Goal: Task Accomplishment & Management: Manage account settings

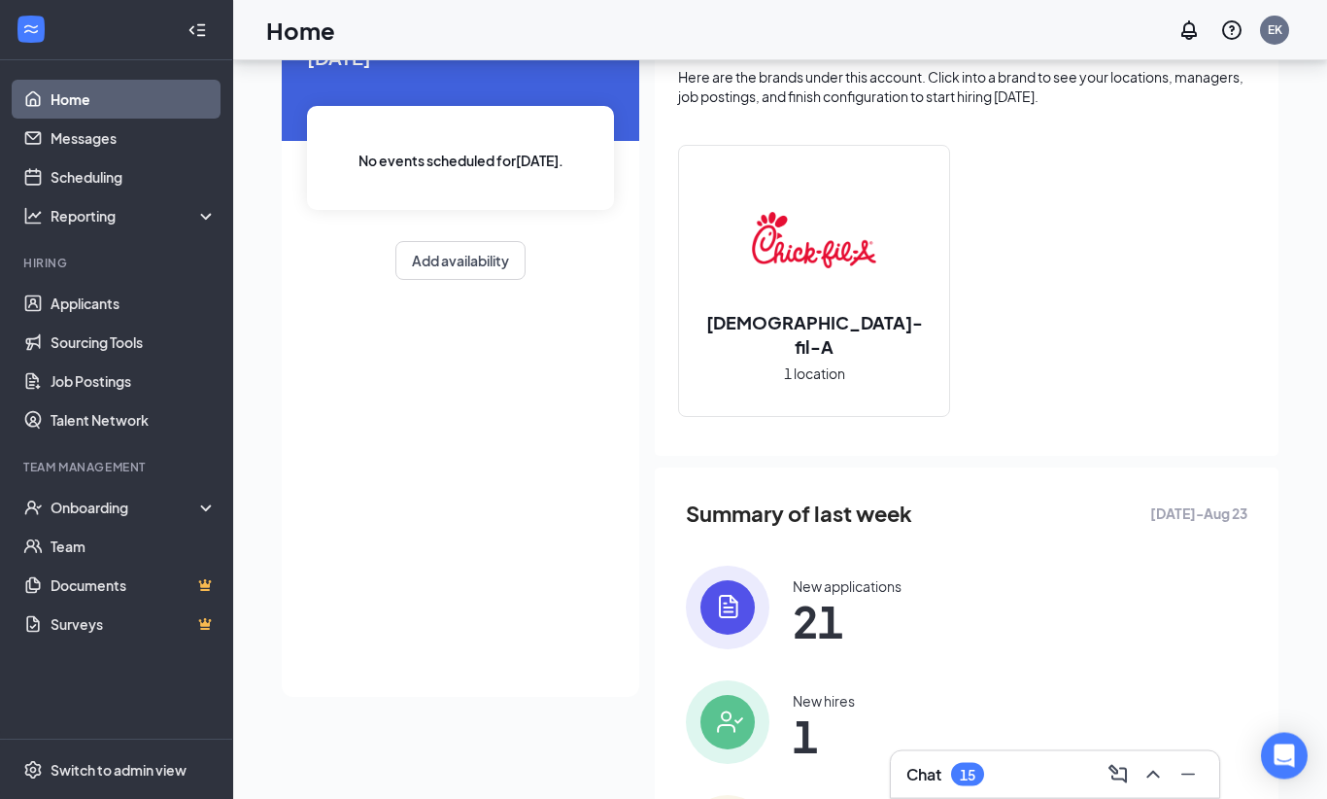
scroll to position [109, 0]
click at [1049, 790] on div "Chat 15" at bounding box center [1054, 774] width 297 height 31
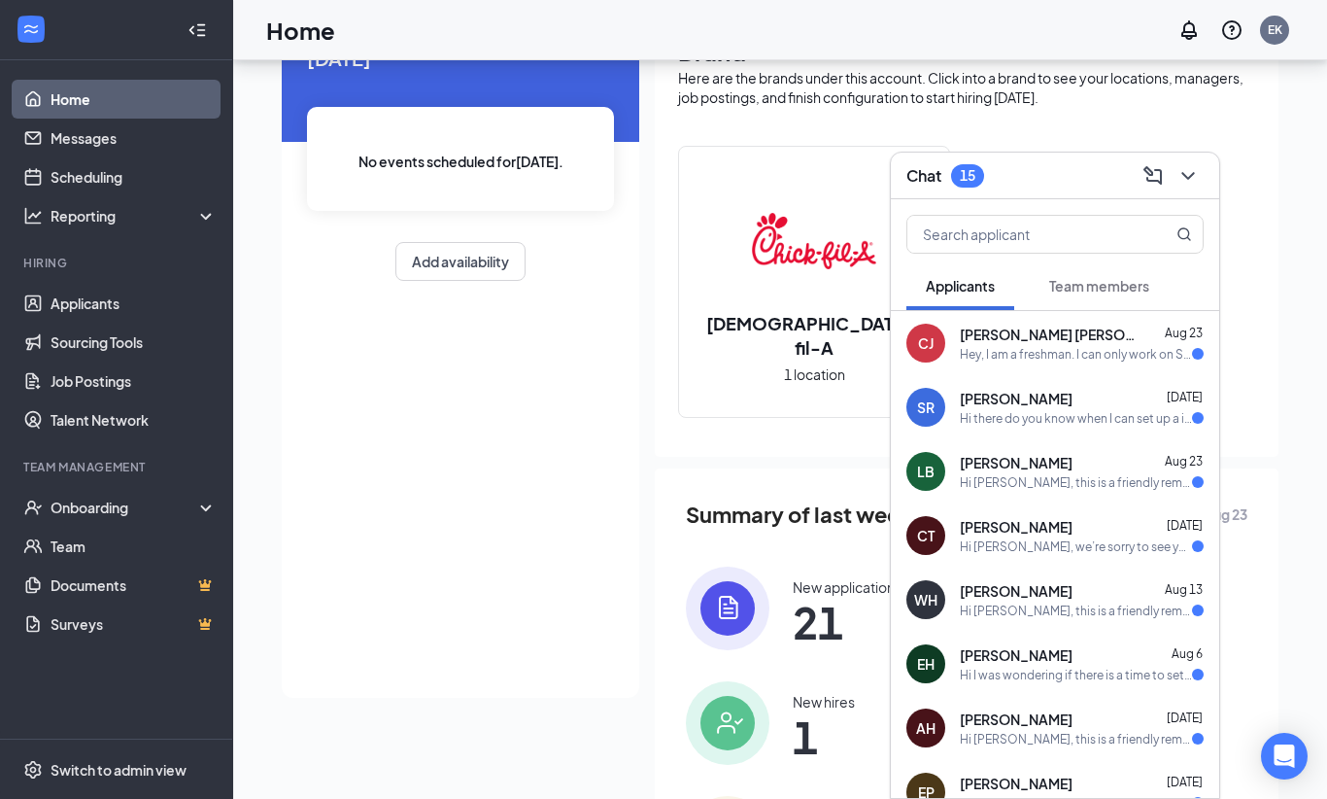
click at [475, 687] on div "[DATE] No events scheduled for [DATE] . Add availability" at bounding box center [461, 355] width 358 height 686
click at [1190, 187] on icon "ChevronDown" at bounding box center [1187, 175] width 23 height 23
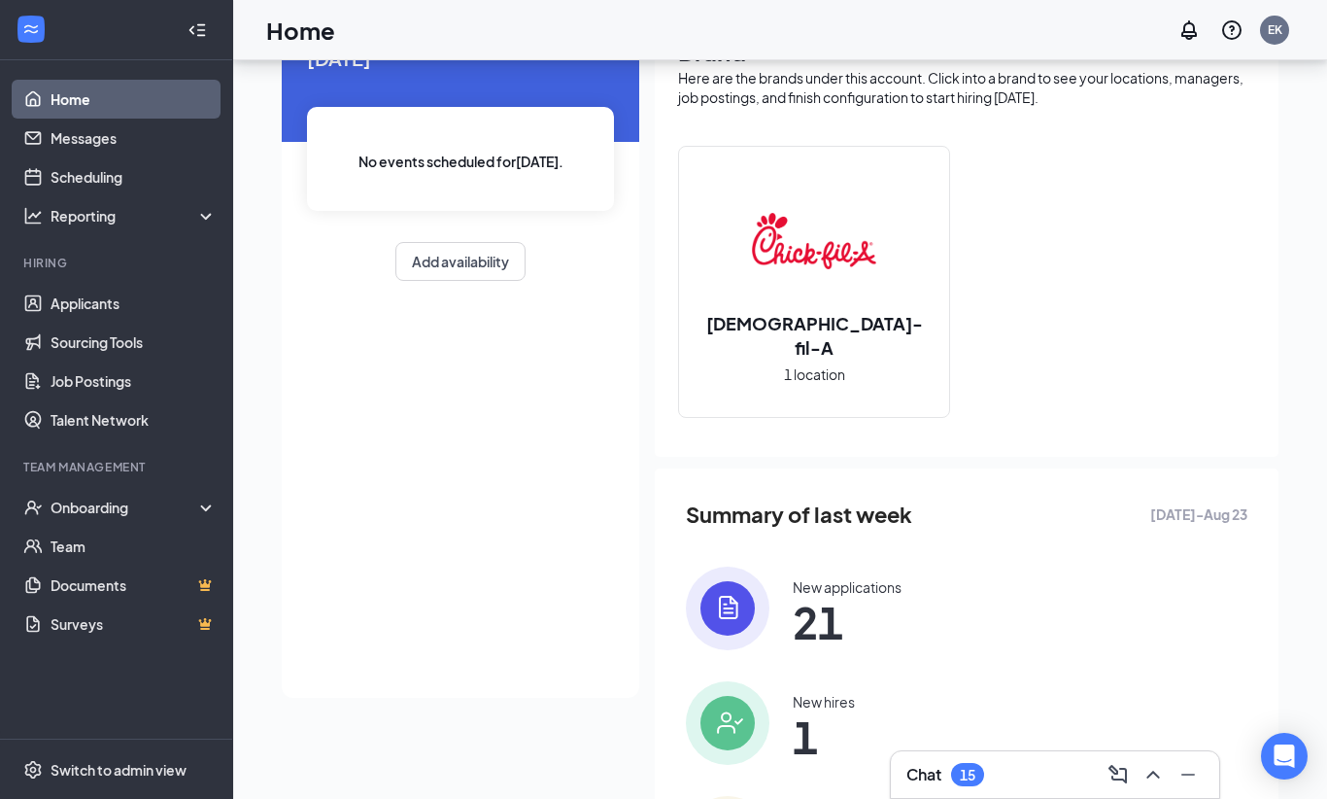
scroll to position [0, 0]
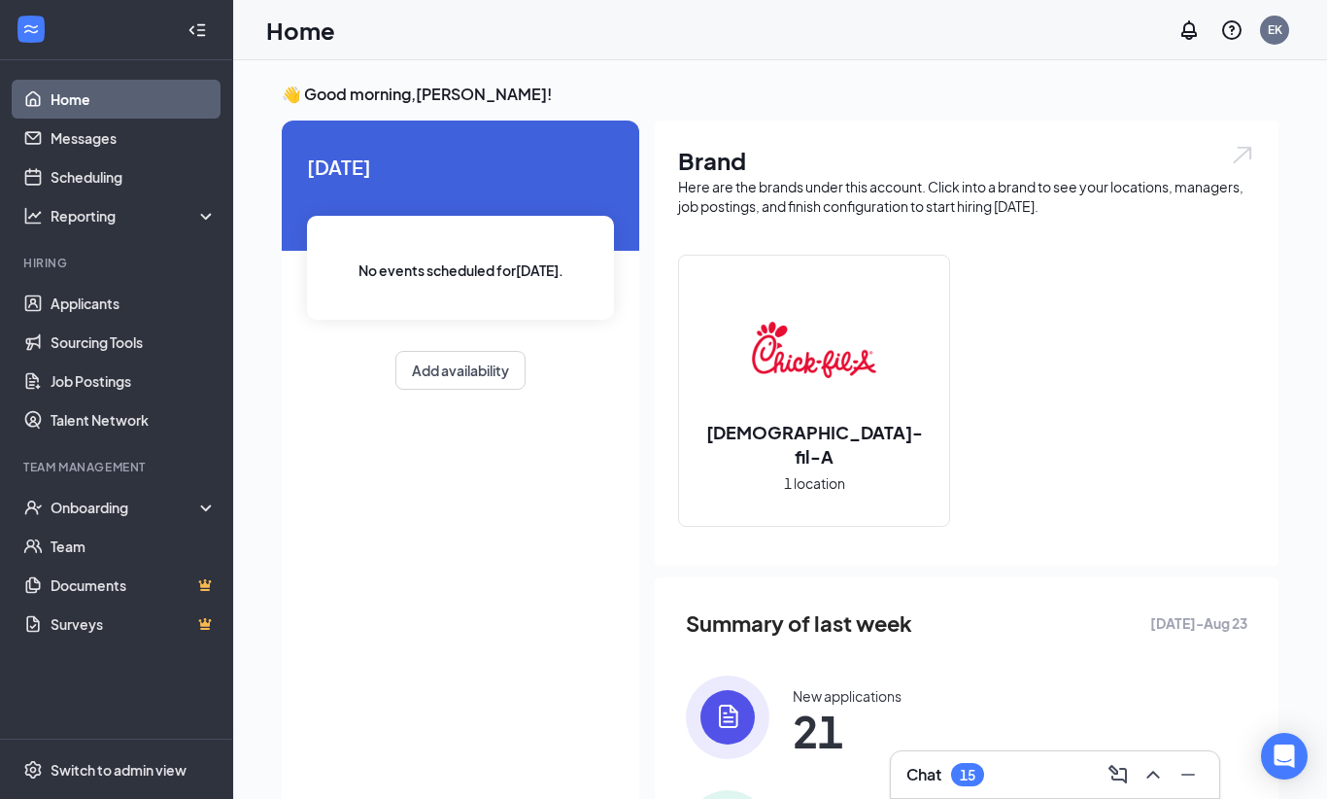
click at [126, 102] on link "Home" at bounding box center [134, 99] width 166 height 39
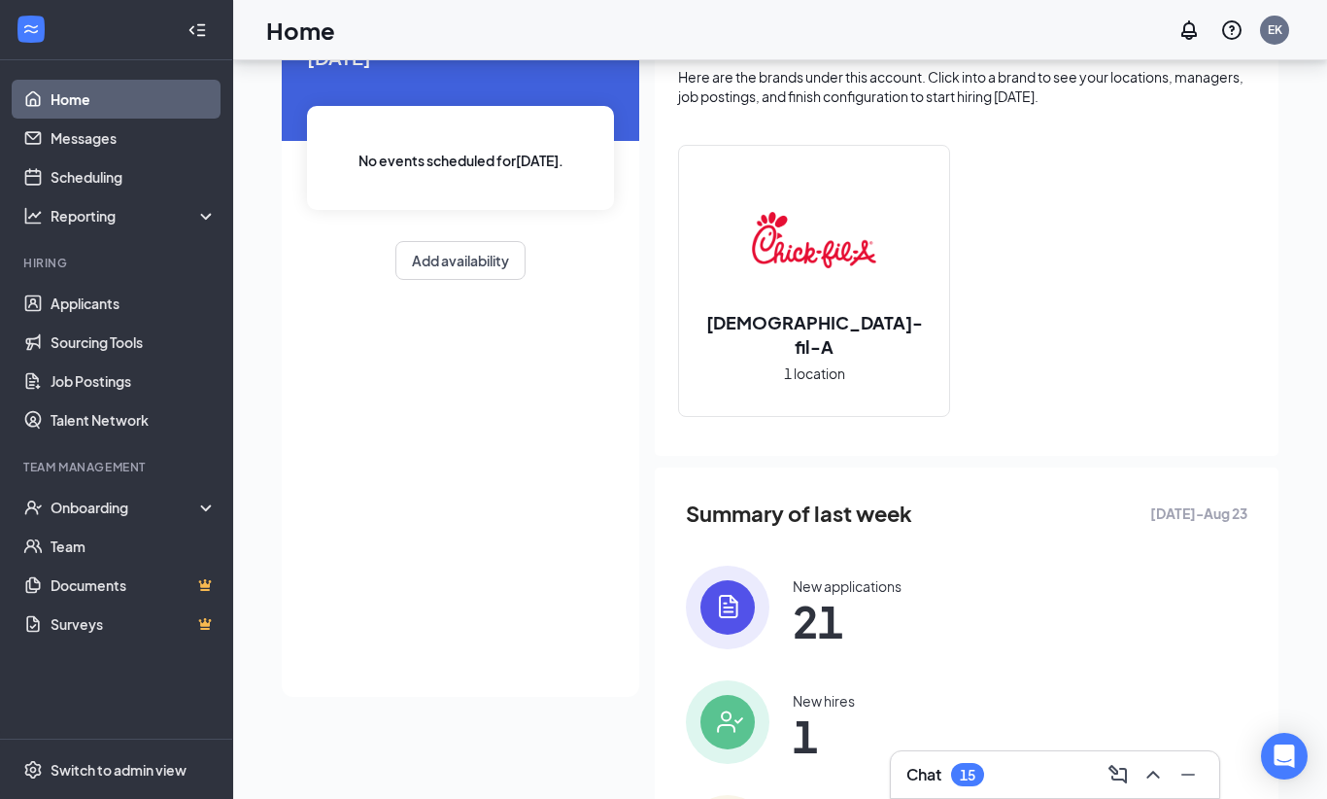
click at [840, 638] on span "21" at bounding box center [847, 620] width 109 height 35
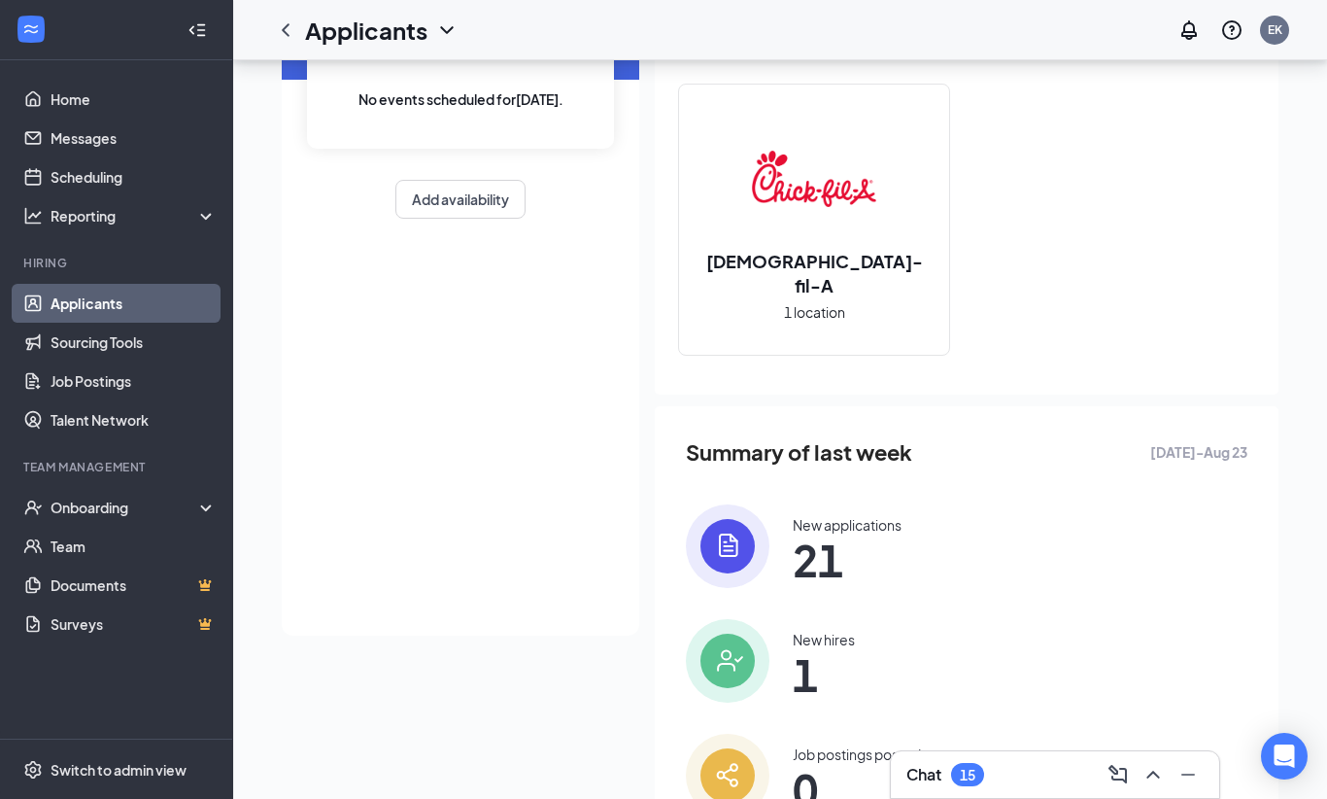
scroll to position [62, 0]
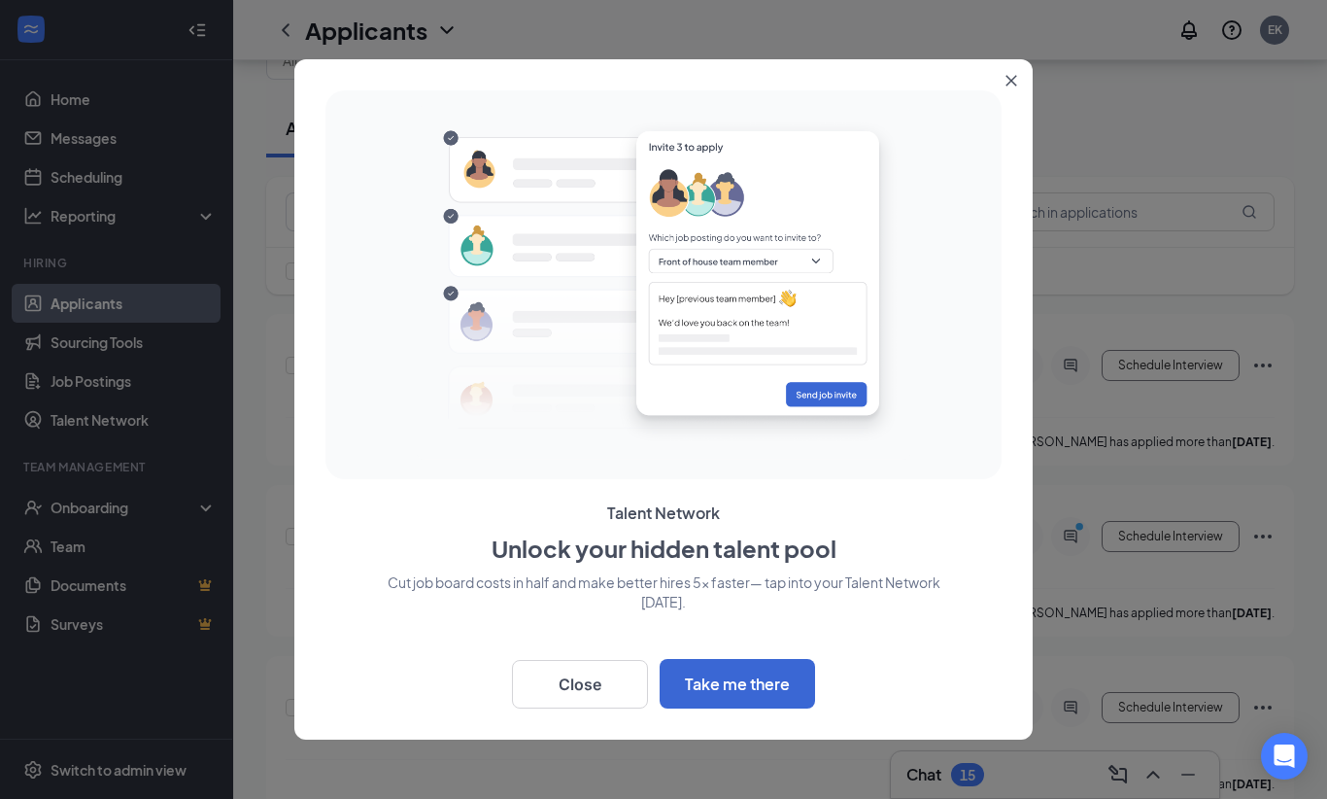
click at [1029, 94] on button "Close" at bounding box center [1015, 76] width 35 height 35
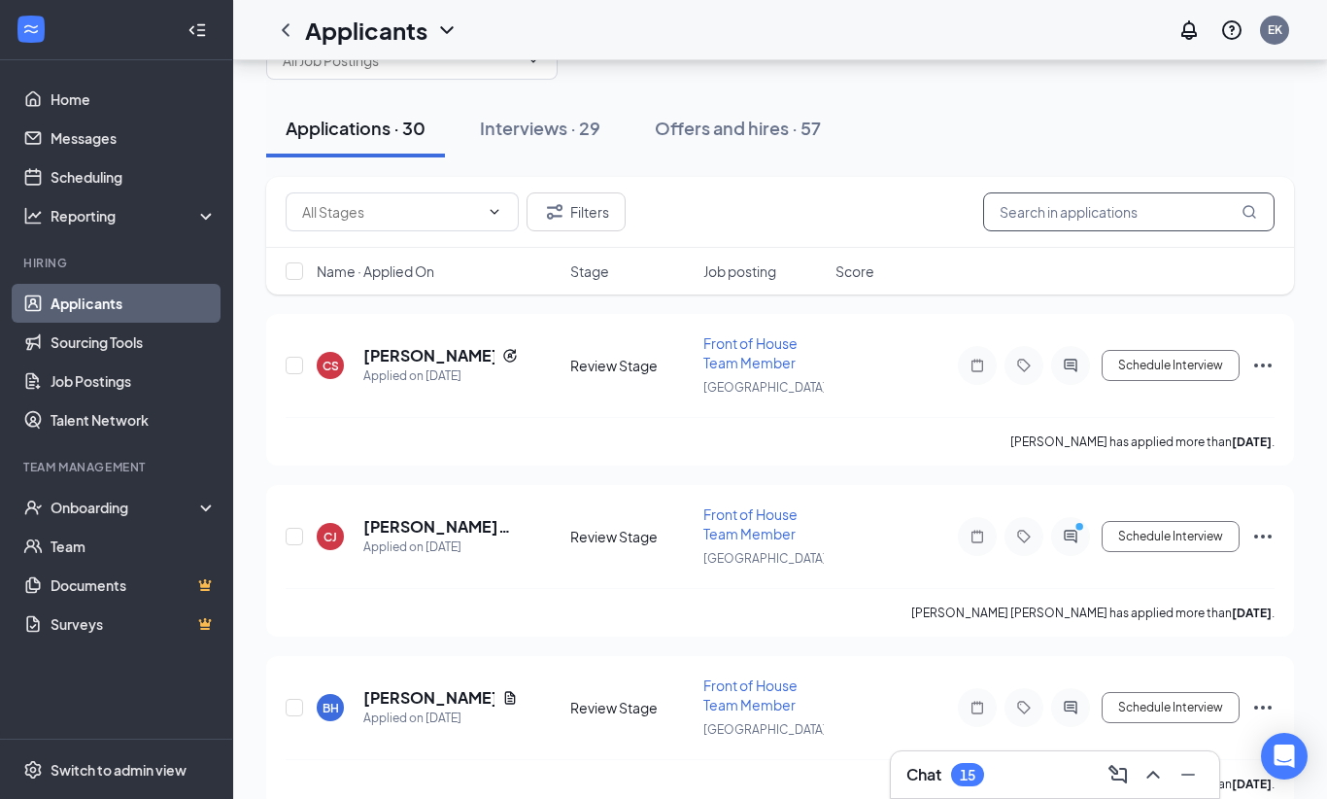
click at [1155, 211] on input "text" at bounding box center [1128, 211] width 291 height 39
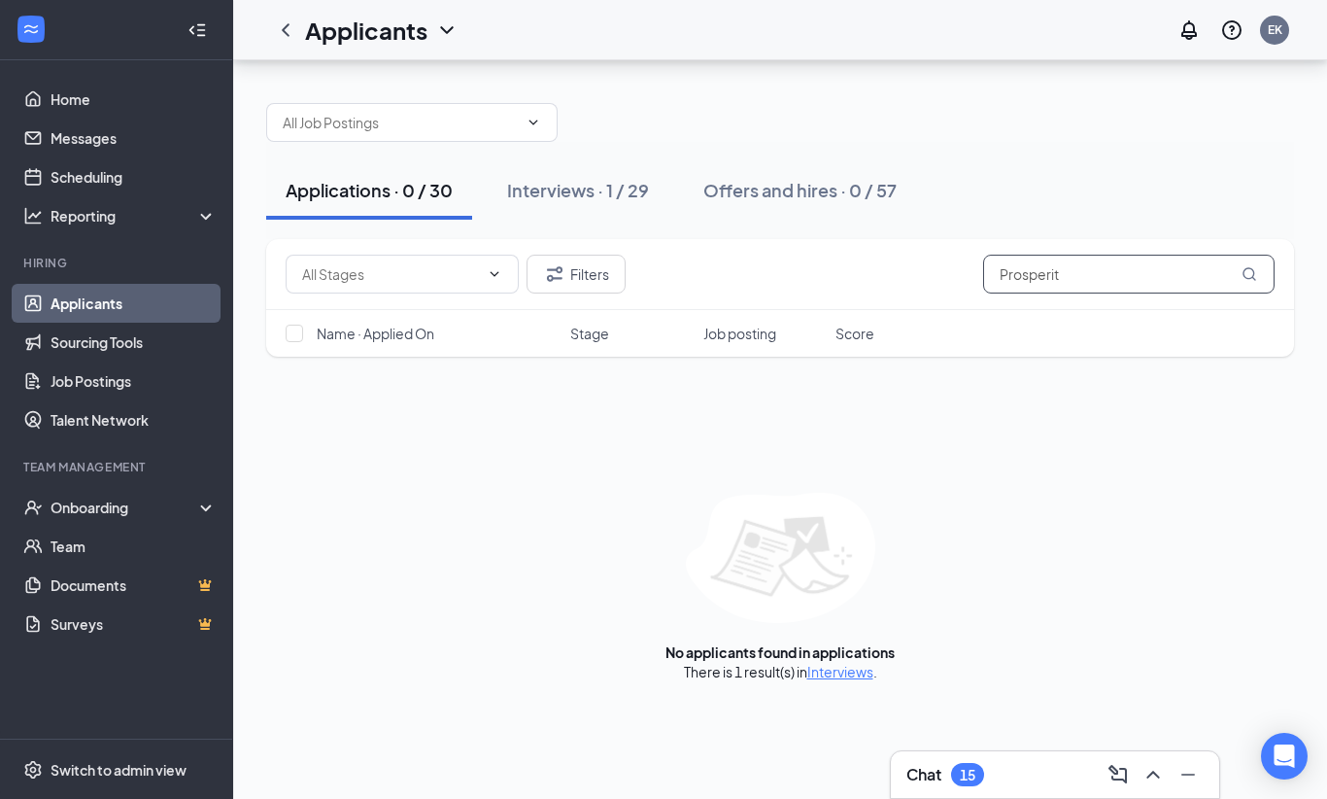
type input "Prosperity"
click at [600, 161] on button "Interviews · 1 / 29" at bounding box center [578, 190] width 181 height 58
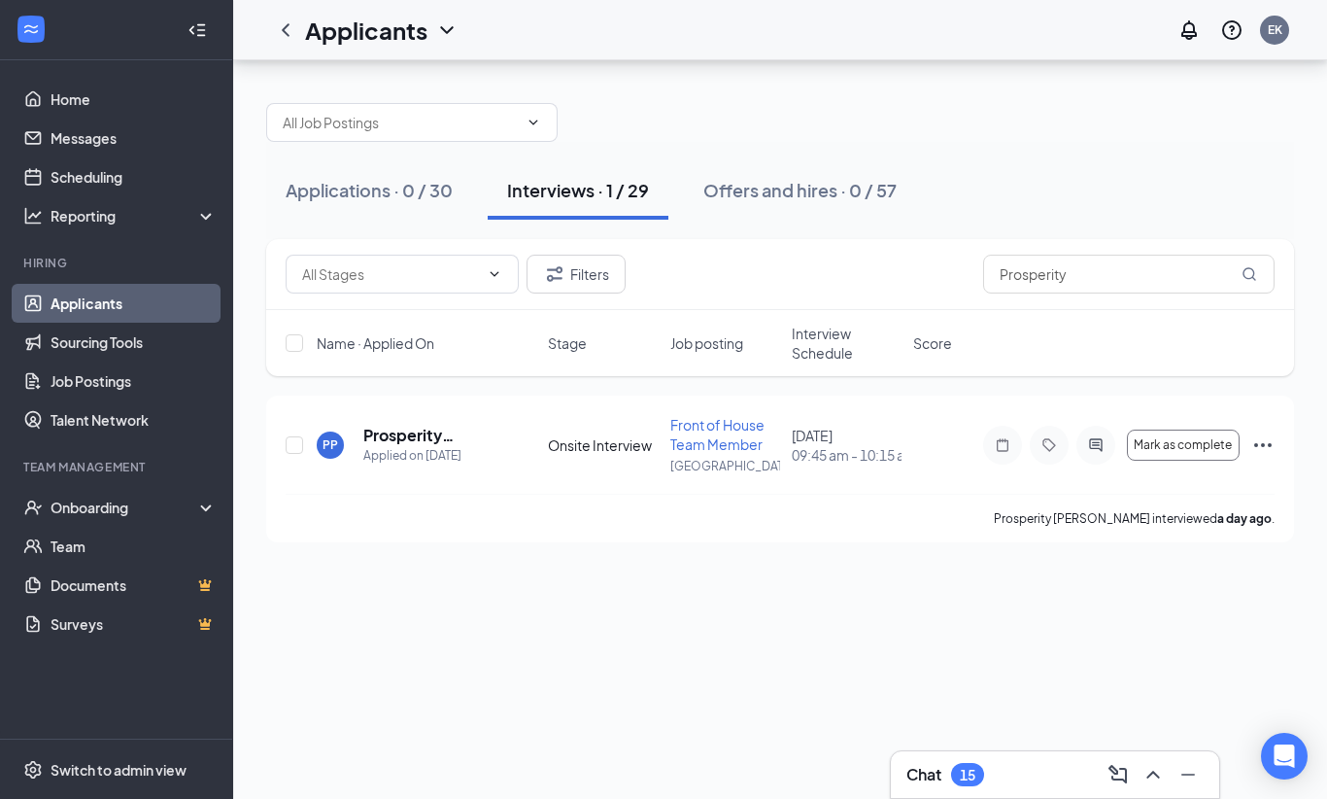
click at [1264, 443] on icon "Ellipses" at bounding box center [1262, 445] width 17 height 4
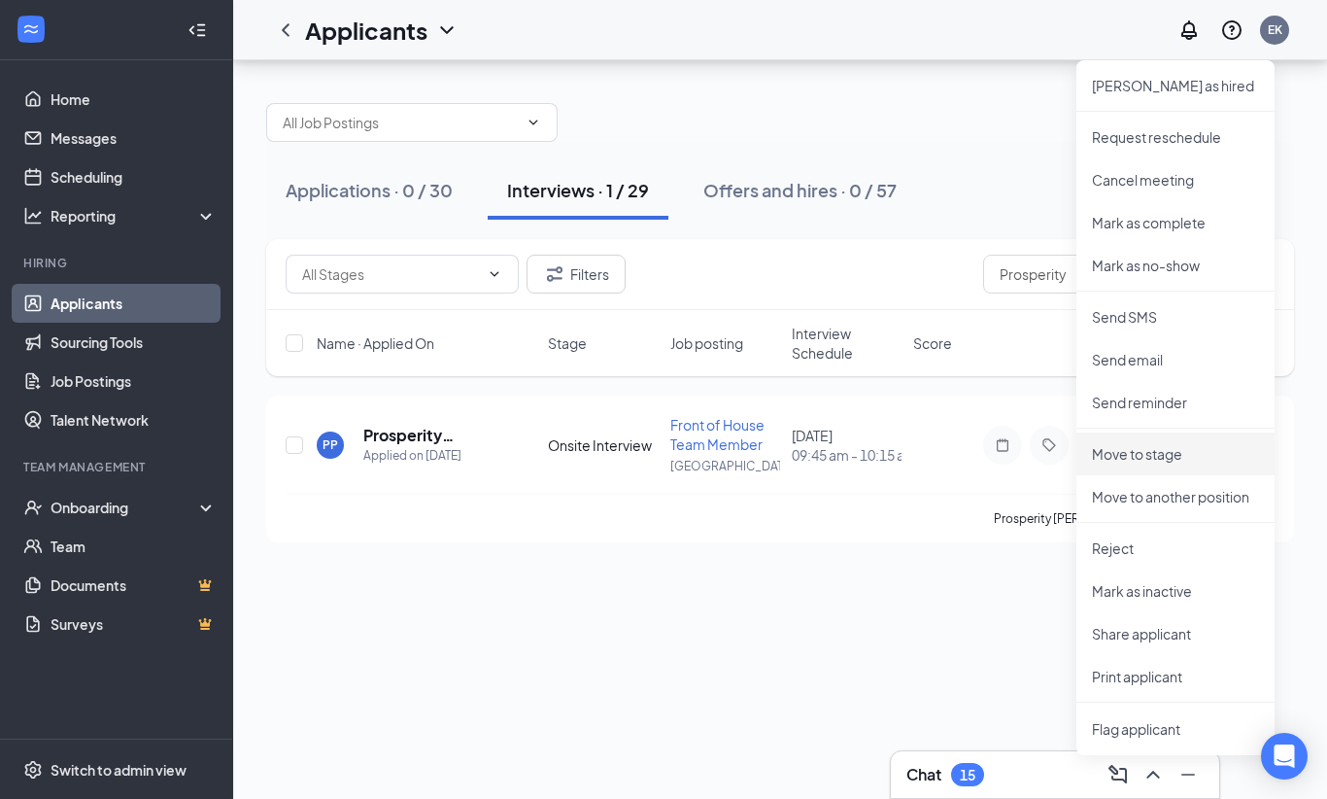
click at [1152, 444] on p "Move to stage" at bounding box center [1175, 453] width 167 height 19
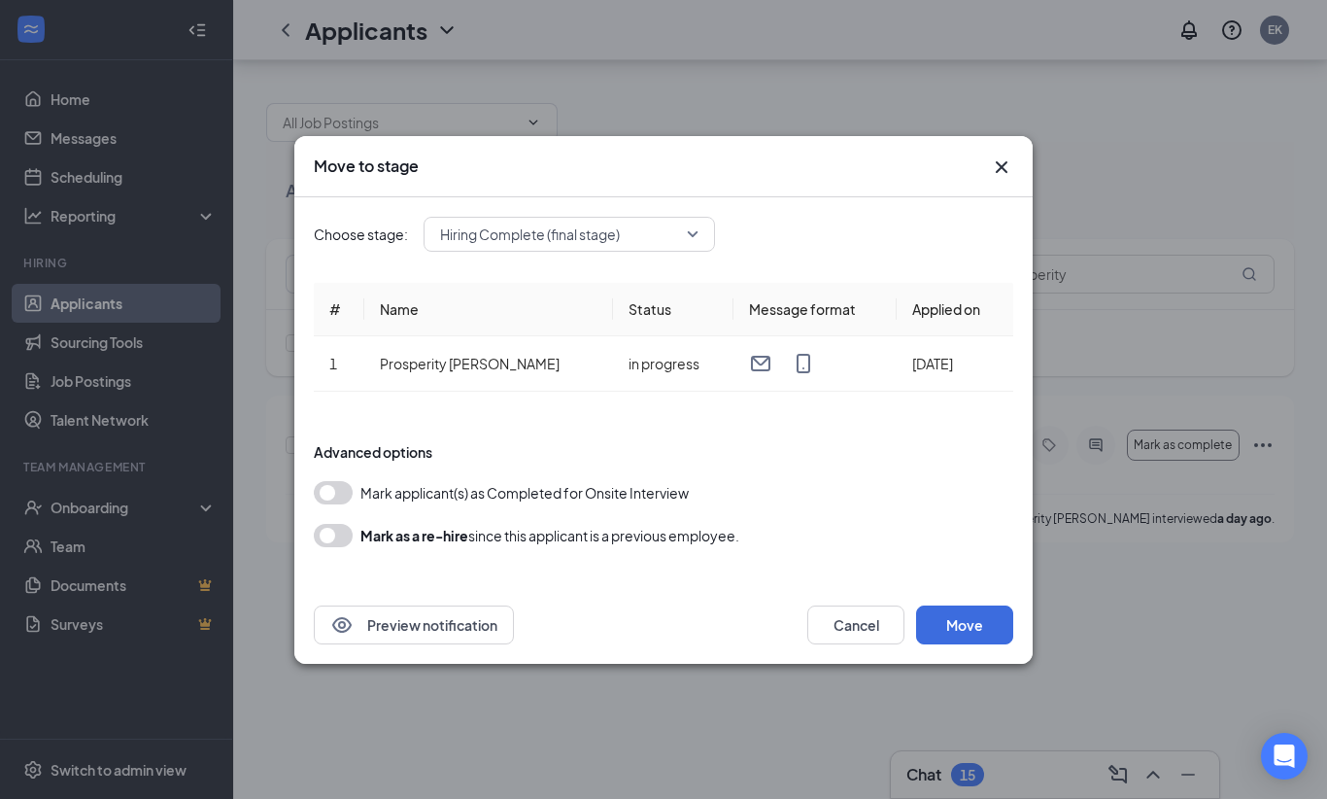
click at [986, 644] on button "Move" at bounding box center [964, 624] width 97 height 39
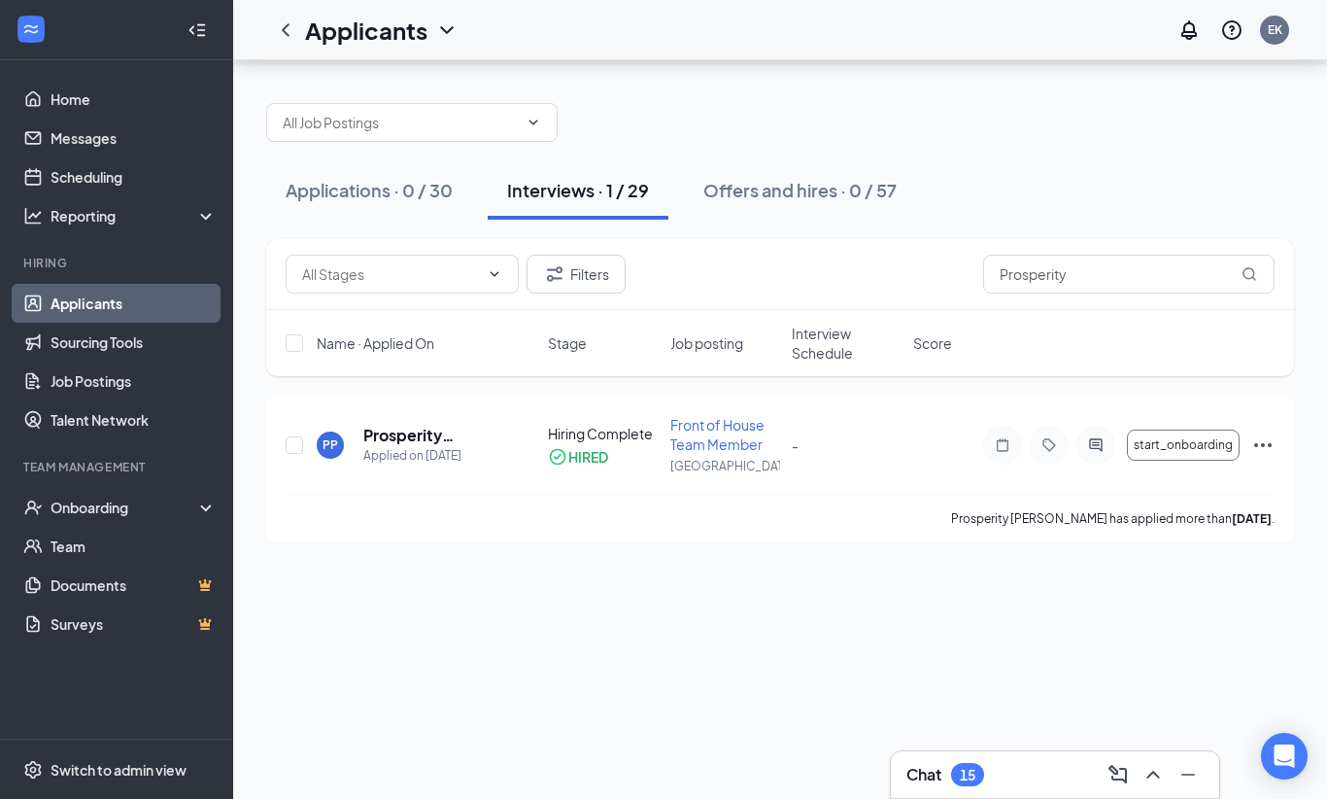
click at [83, 497] on div "Onboarding" at bounding box center [126, 506] width 150 height 19
click at [73, 527] on link "Overview" at bounding box center [134, 546] width 166 height 39
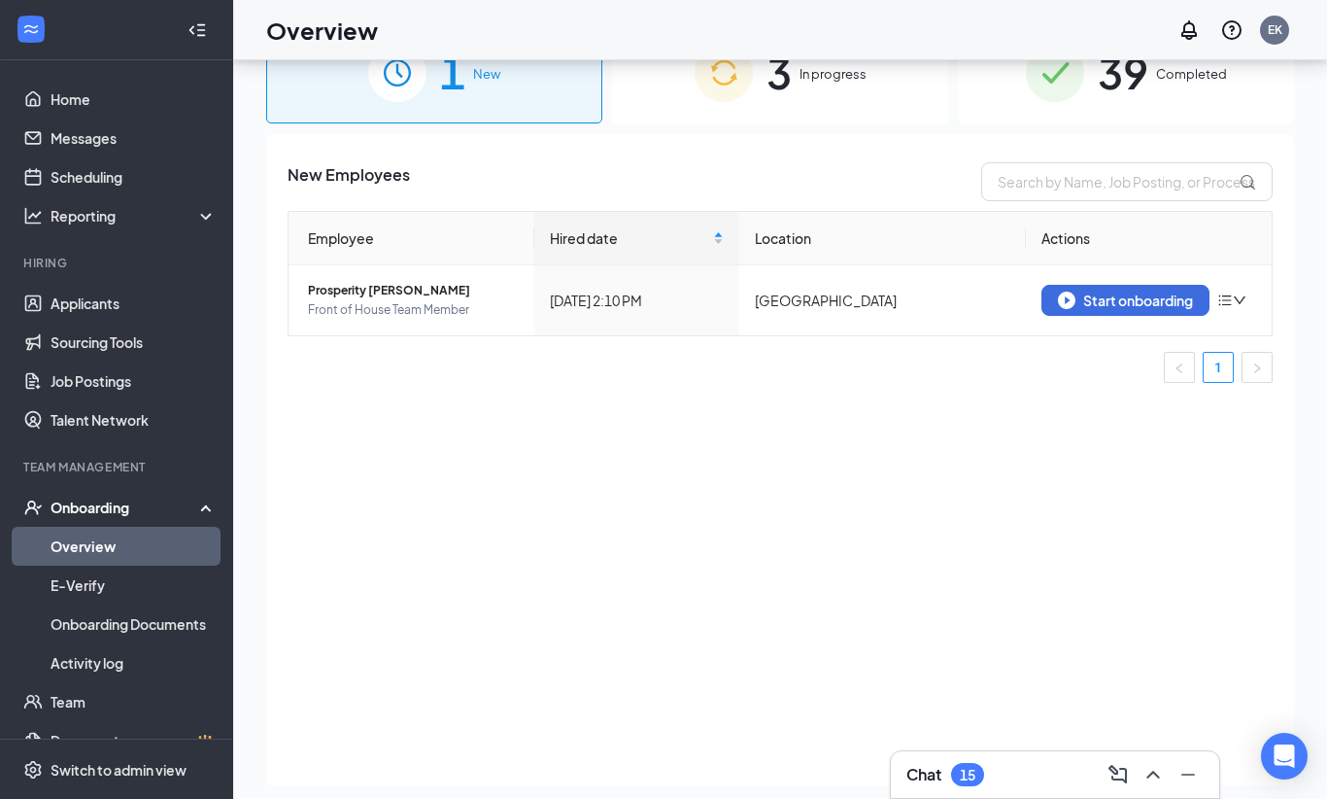
click at [1129, 305] on div "Start onboarding" at bounding box center [1125, 299] width 135 height 17
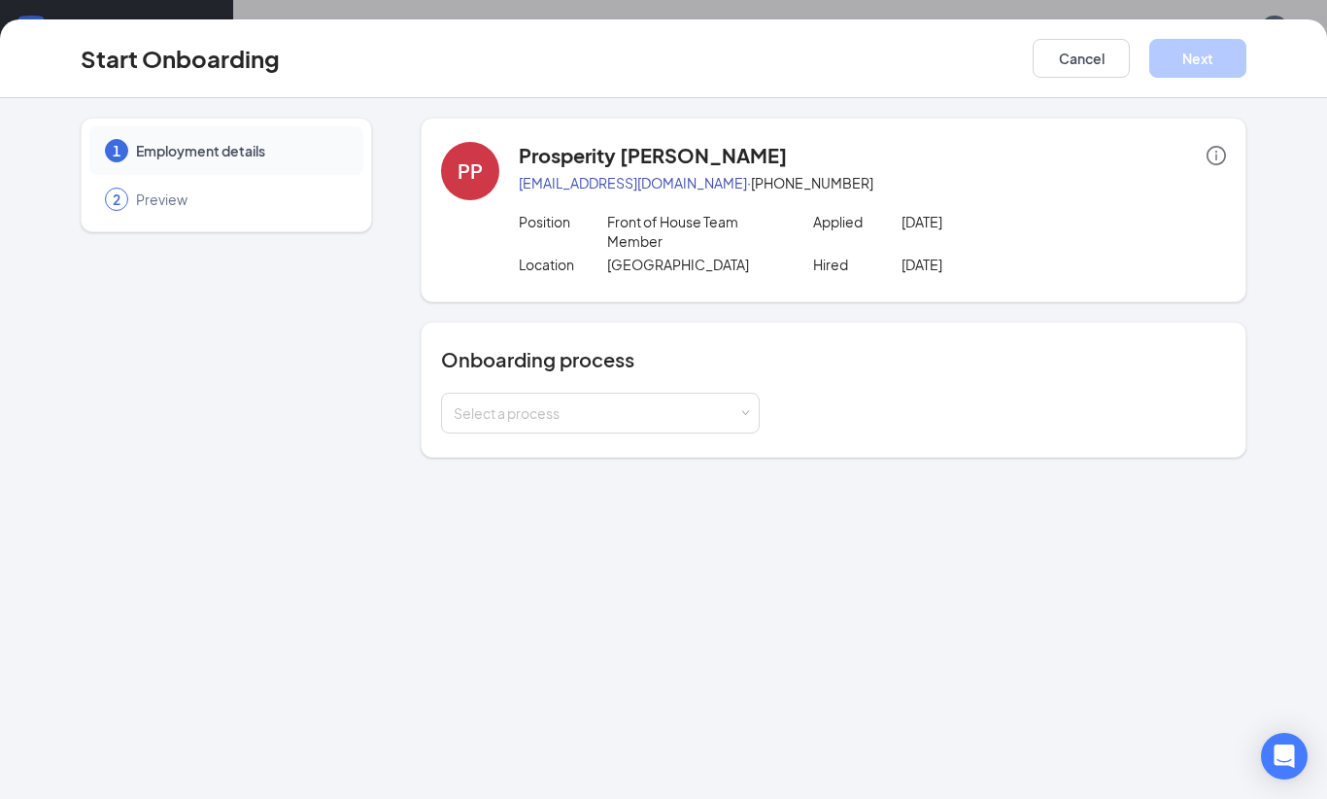
click at [715, 413] on div "Select a process" at bounding box center [596, 412] width 285 height 19
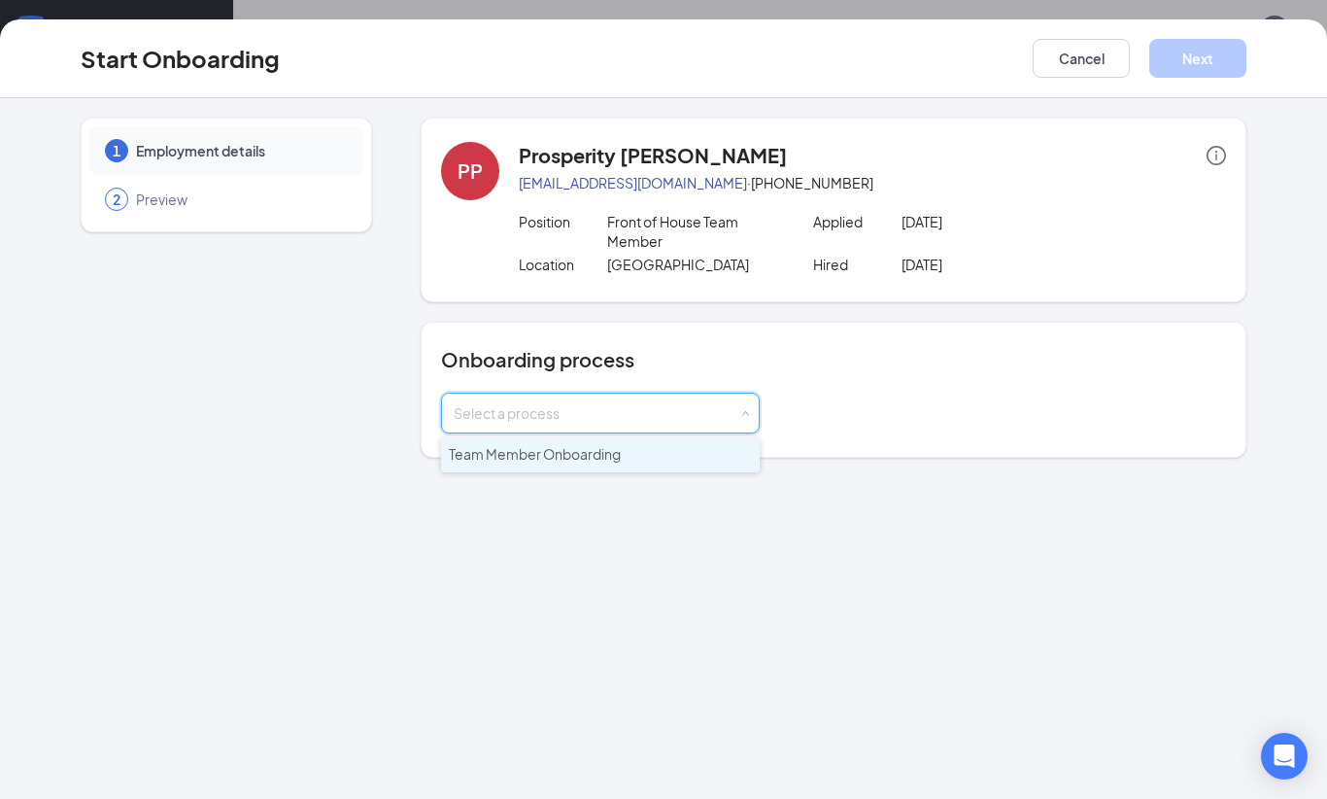
click at [688, 456] on li "Team Member Onboarding" at bounding box center [600, 454] width 319 height 35
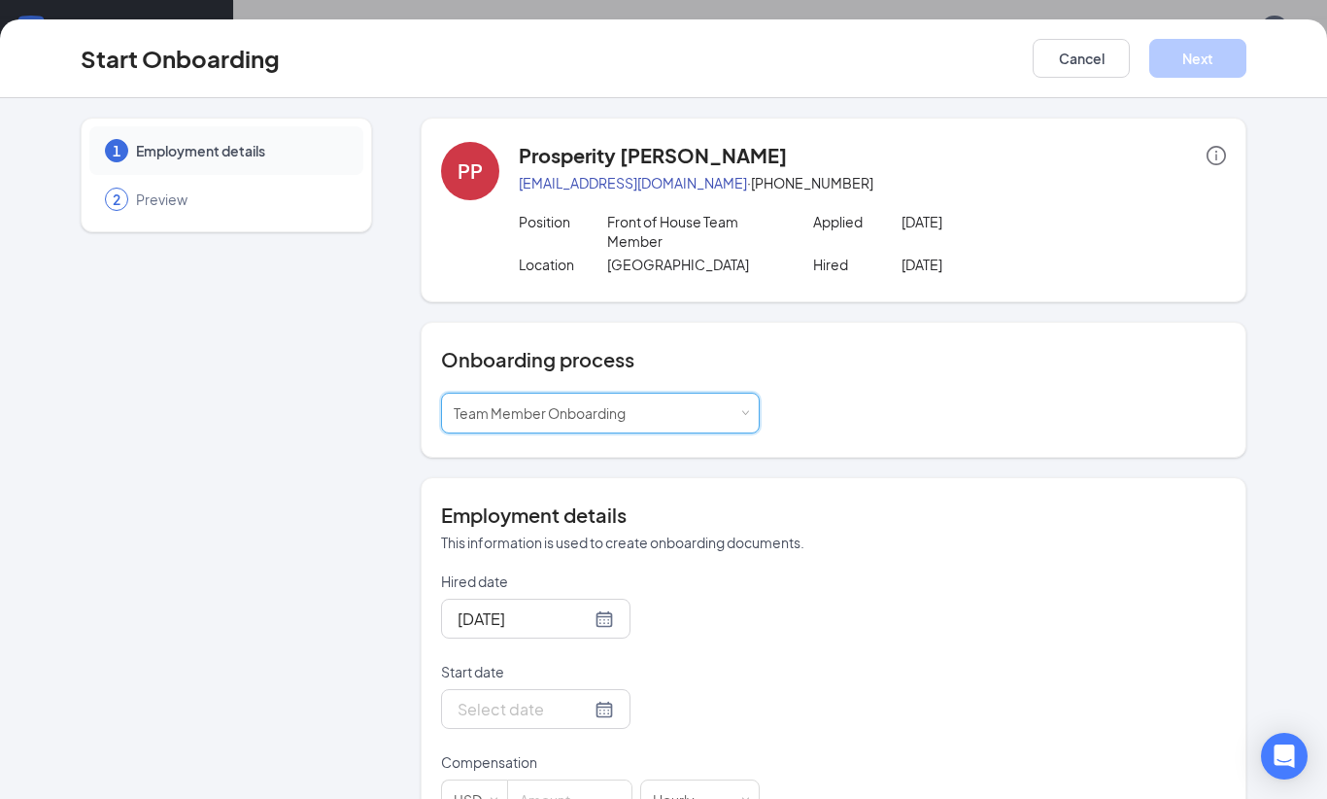
click at [596, 613] on div "[DATE]" at bounding box center [535, 618] width 189 height 40
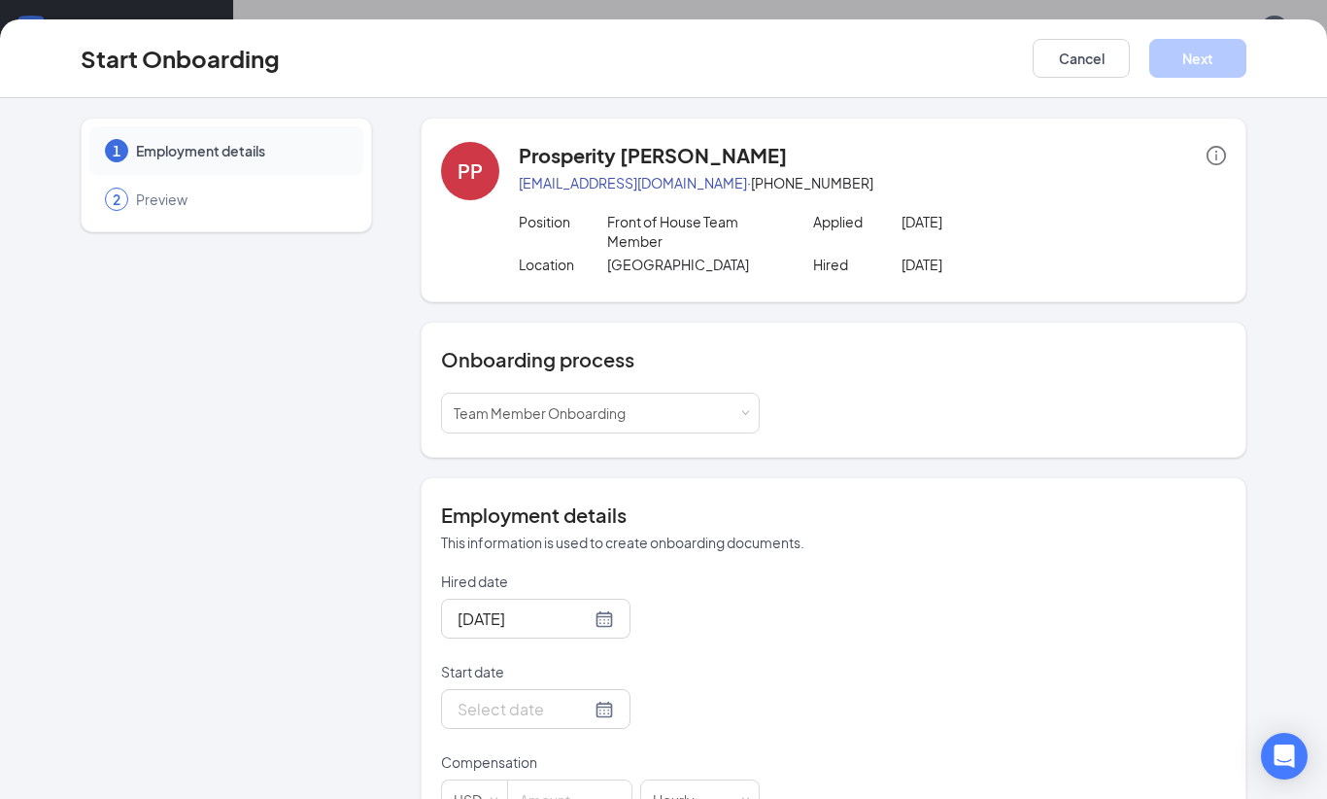
click at [593, 703] on div at bounding box center [536, 709] width 156 height 24
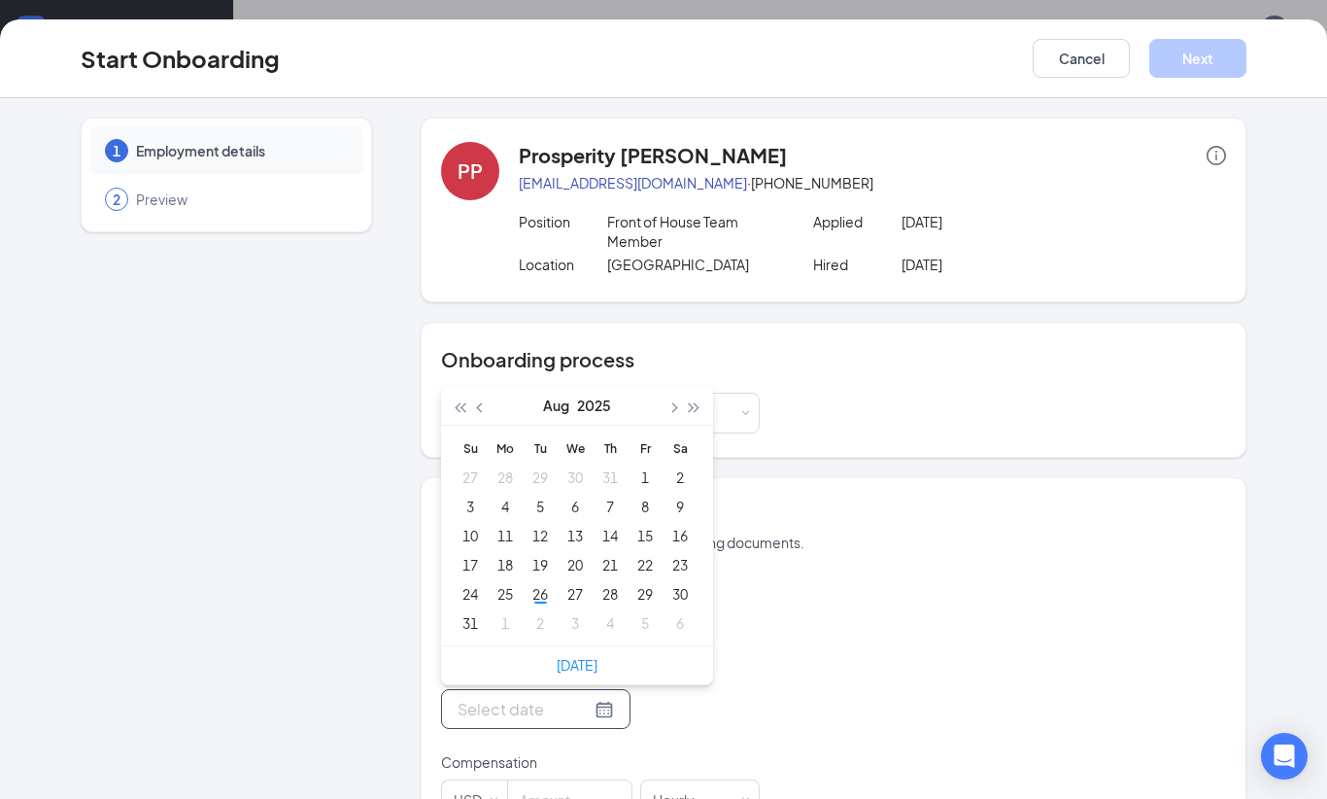
click at [678, 417] on button "button" at bounding box center [672, 405] width 21 height 39
type input "[DATE]"
click at [543, 511] on div "9" at bounding box center [539, 505] width 23 height 23
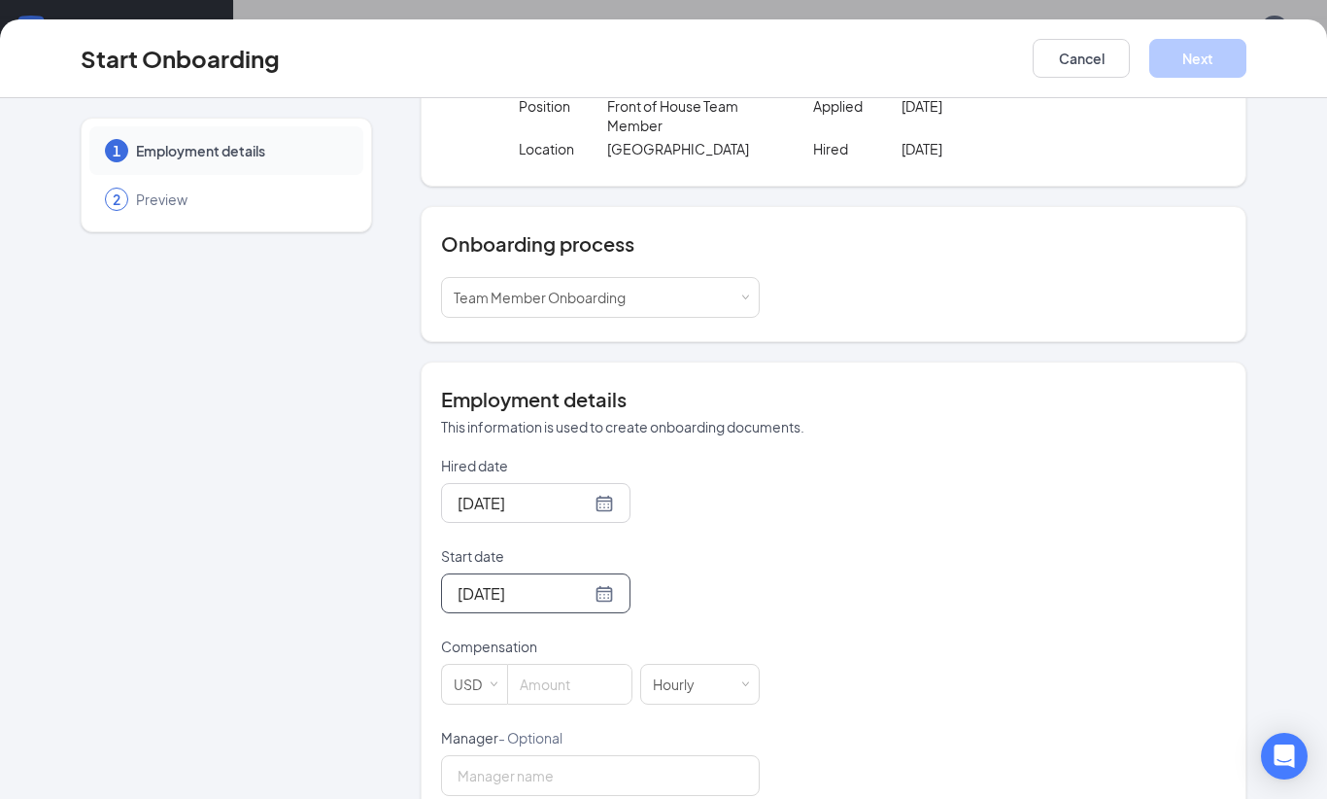
scroll to position [117, 0]
click at [605, 692] on input at bounding box center [569, 683] width 123 height 39
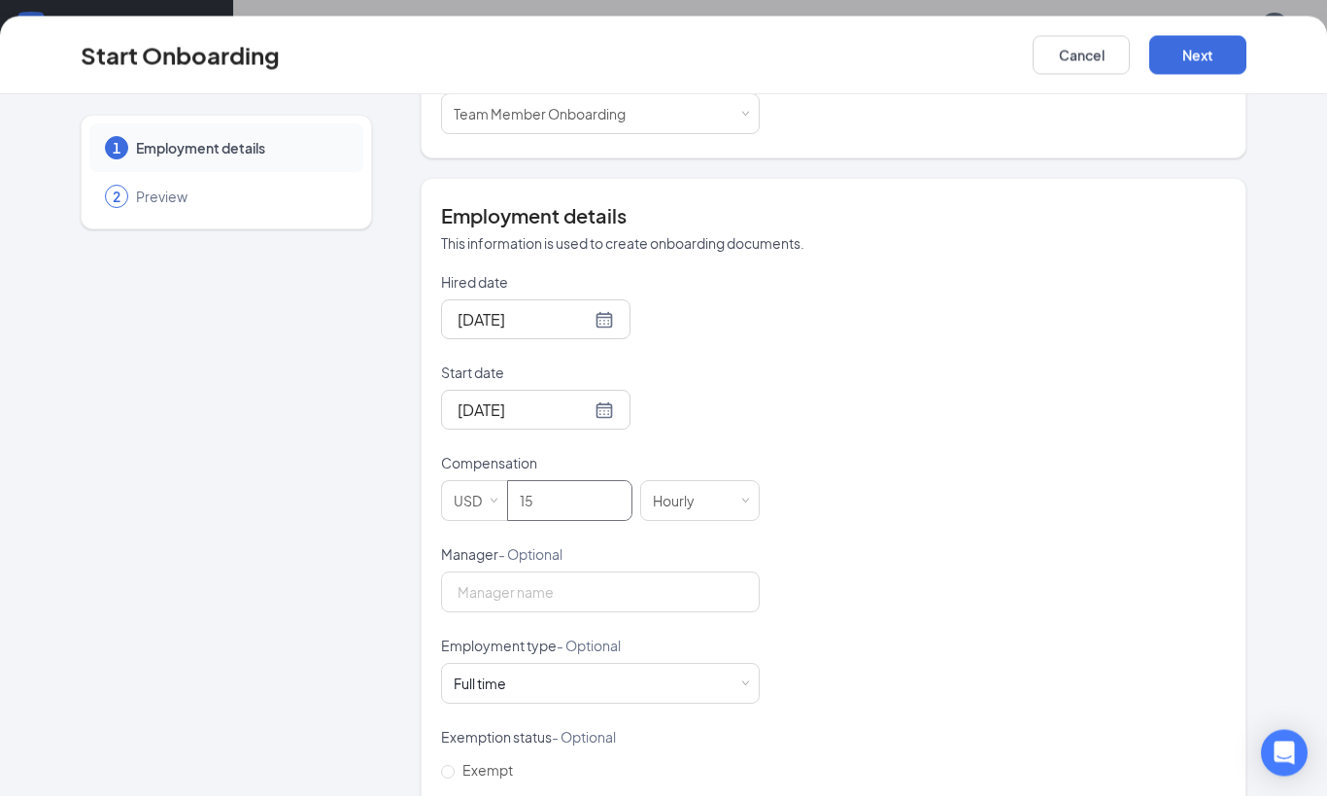
scroll to position [154, 0]
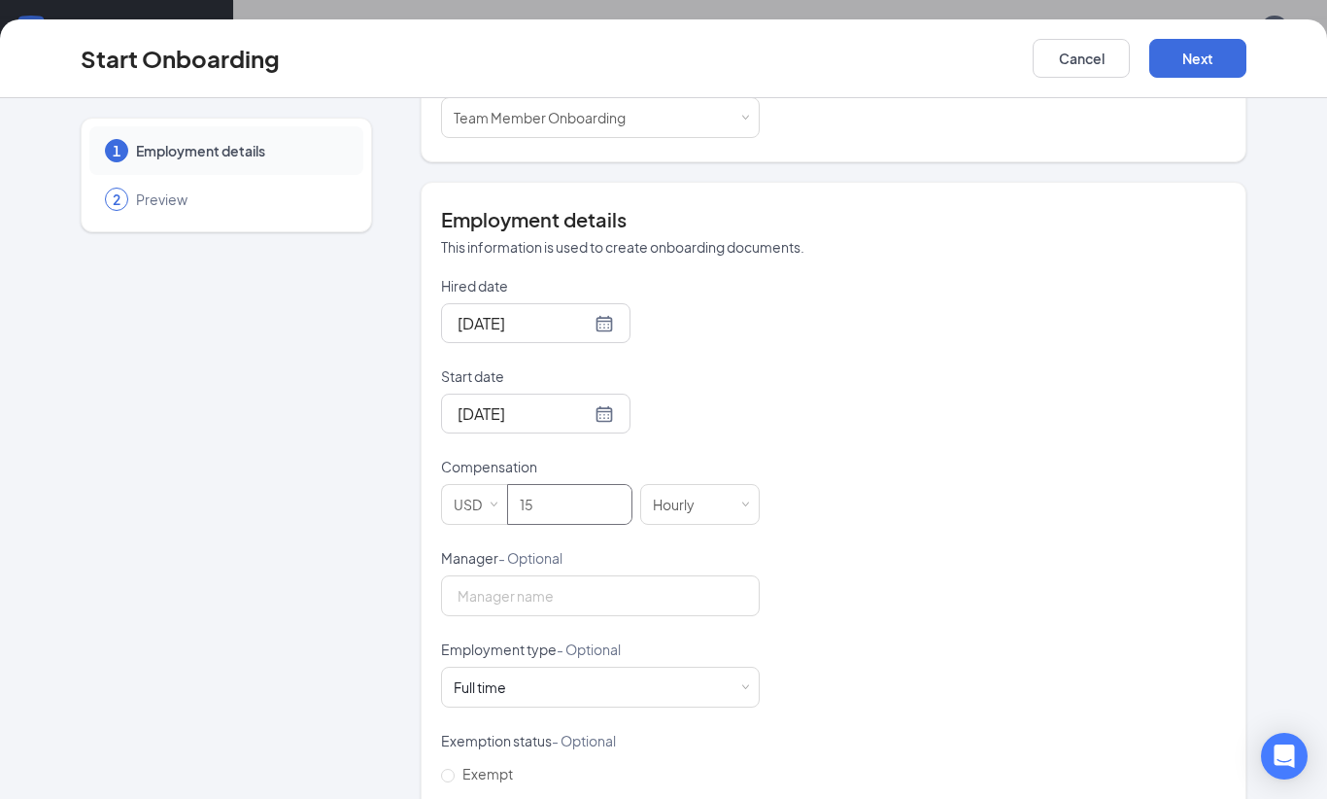
type input "15"
click at [545, 804] on span "Non-exempt" at bounding box center [504, 804] width 99 height 17
click at [455, 804] on input "Non-exempt" at bounding box center [448, 807] width 14 height 14
radio input "true"
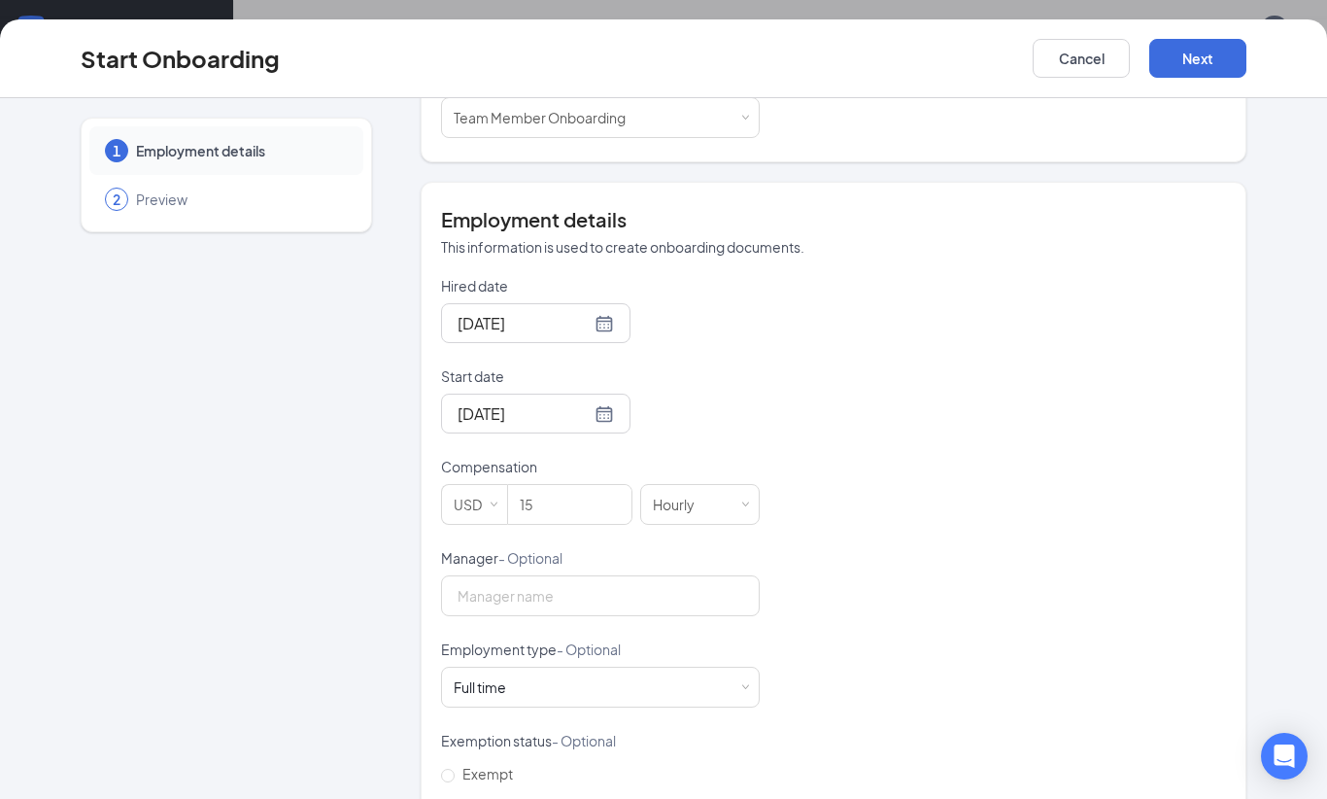
click at [1294, 515] on div "1 Employment details 2 Preview PP Prosperity [PERSON_NAME] [EMAIL_ADDRESS][DOMA…" at bounding box center [663, 448] width 1327 height 700
click at [1208, 76] on button "Next" at bounding box center [1197, 58] width 97 height 39
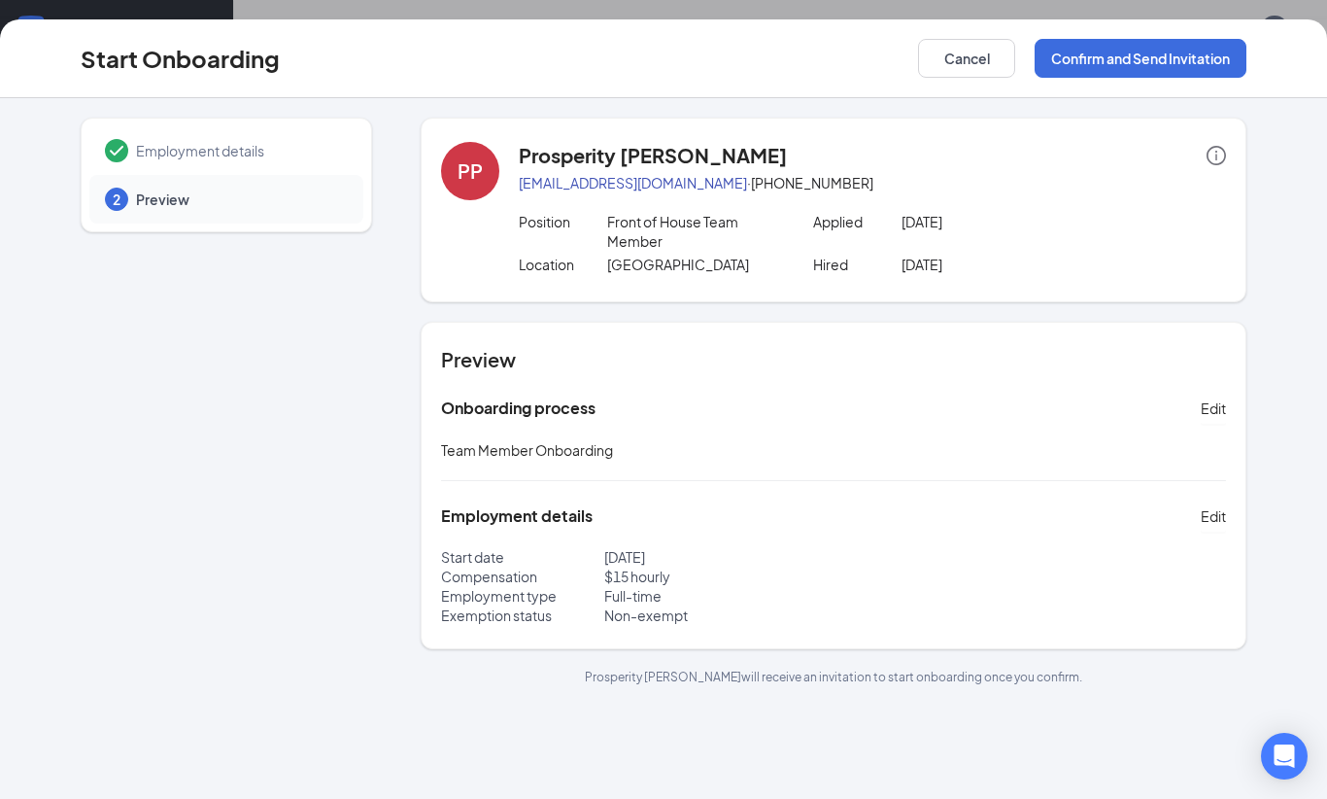
scroll to position [0, 0]
click at [1194, 55] on button "Confirm and Send Invitation" at bounding box center [1141, 58] width 212 height 39
